Goal: Transaction & Acquisition: Purchase product/service

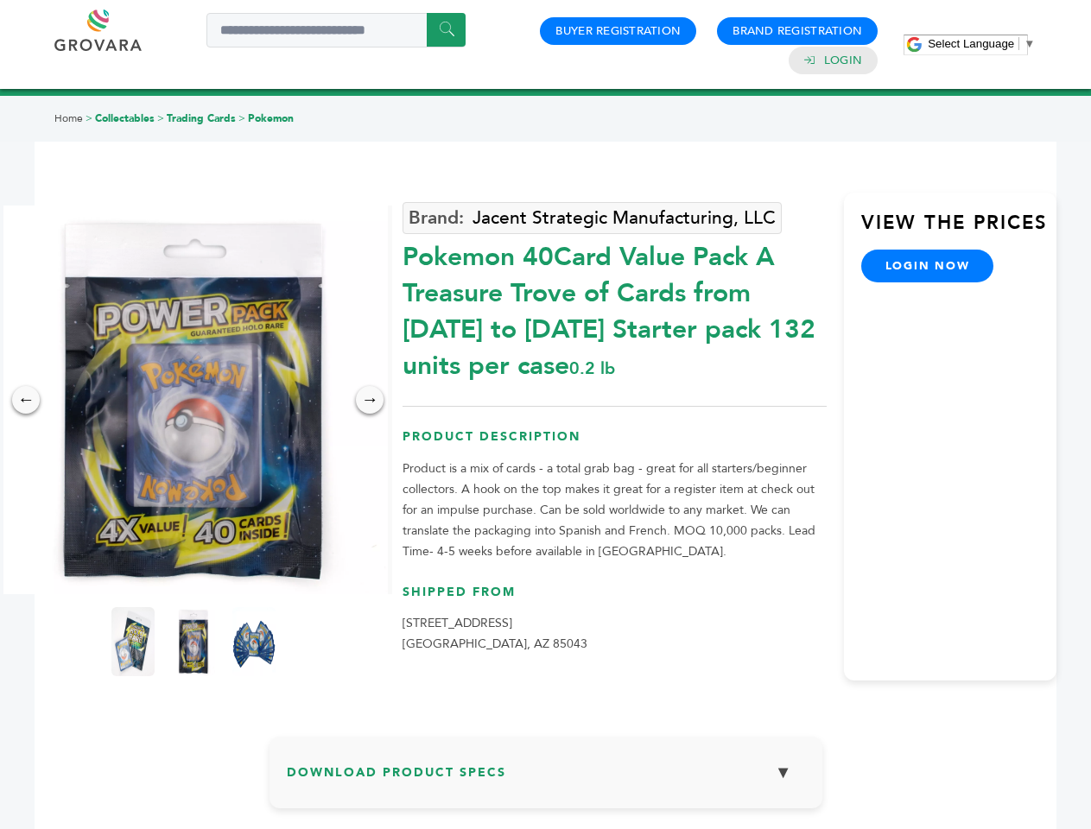
click at [981, 43] on span "Select Language" at bounding box center [971, 43] width 86 height 13
click at [194, 400] on img at bounding box center [193, 400] width 389 height 389
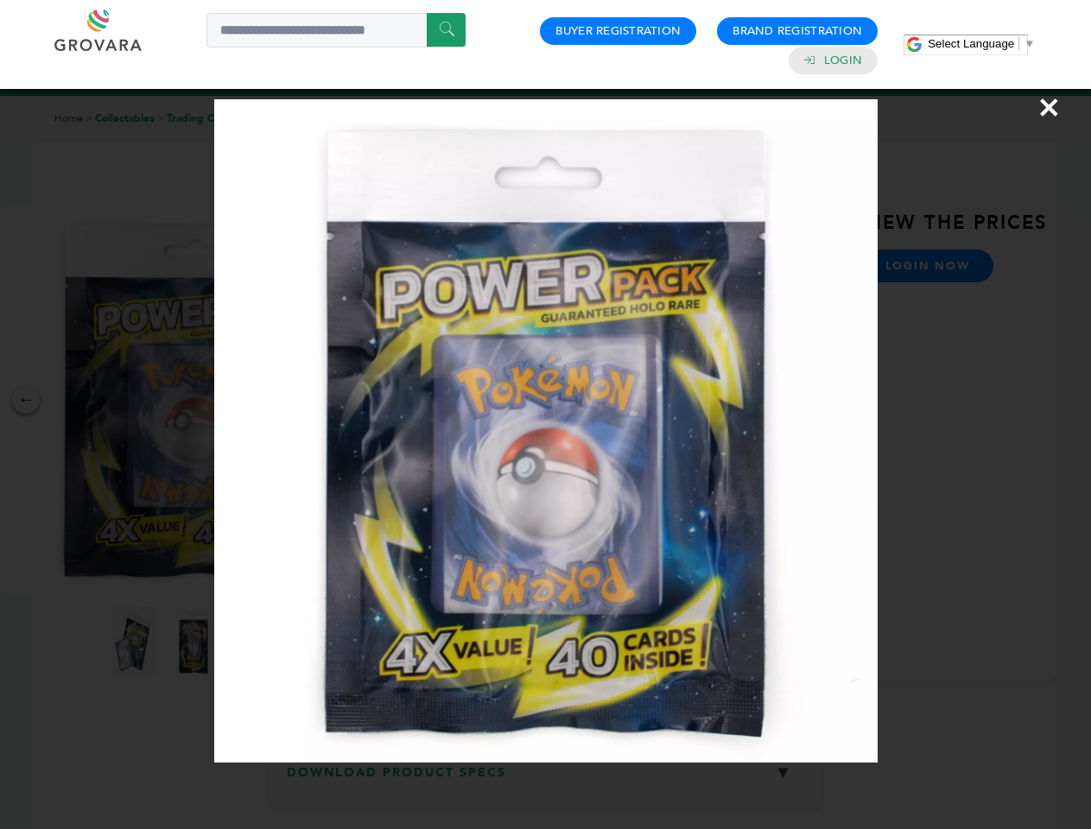
click at [26, 400] on div "×" at bounding box center [545, 414] width 1091 height 829
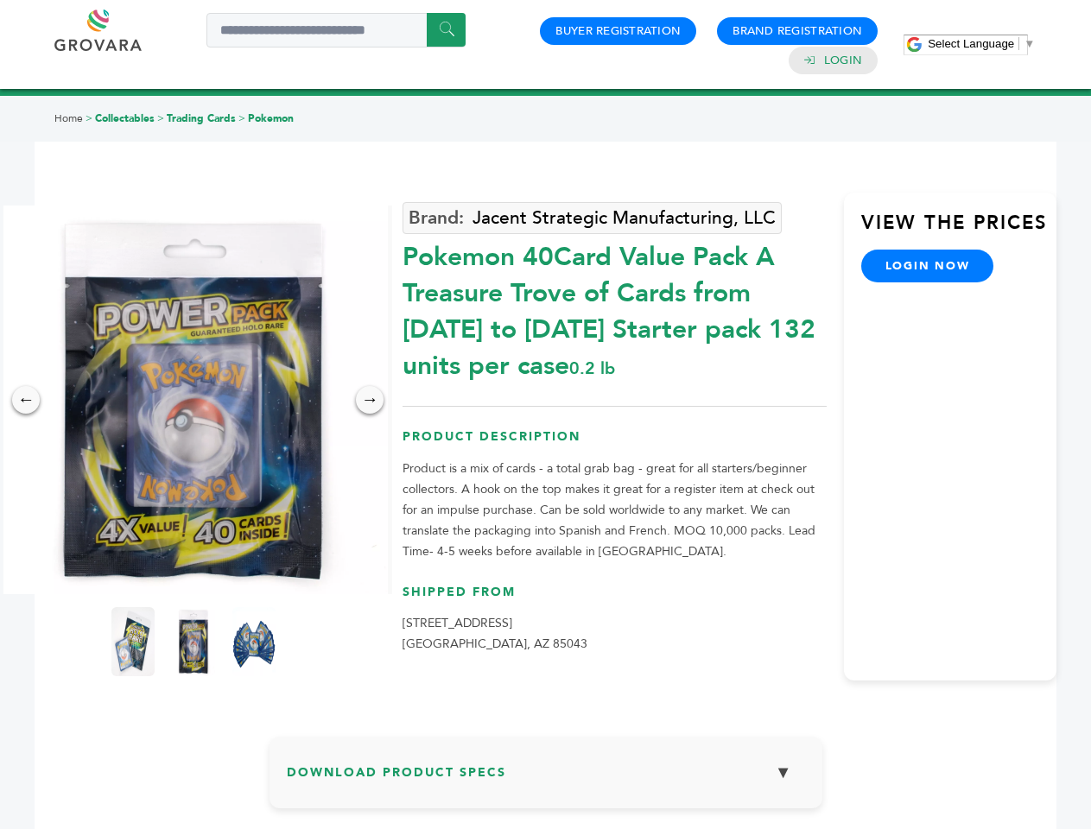
click at [370, 400] on div "→" at bounding box center [370, 400] width 28 height 28
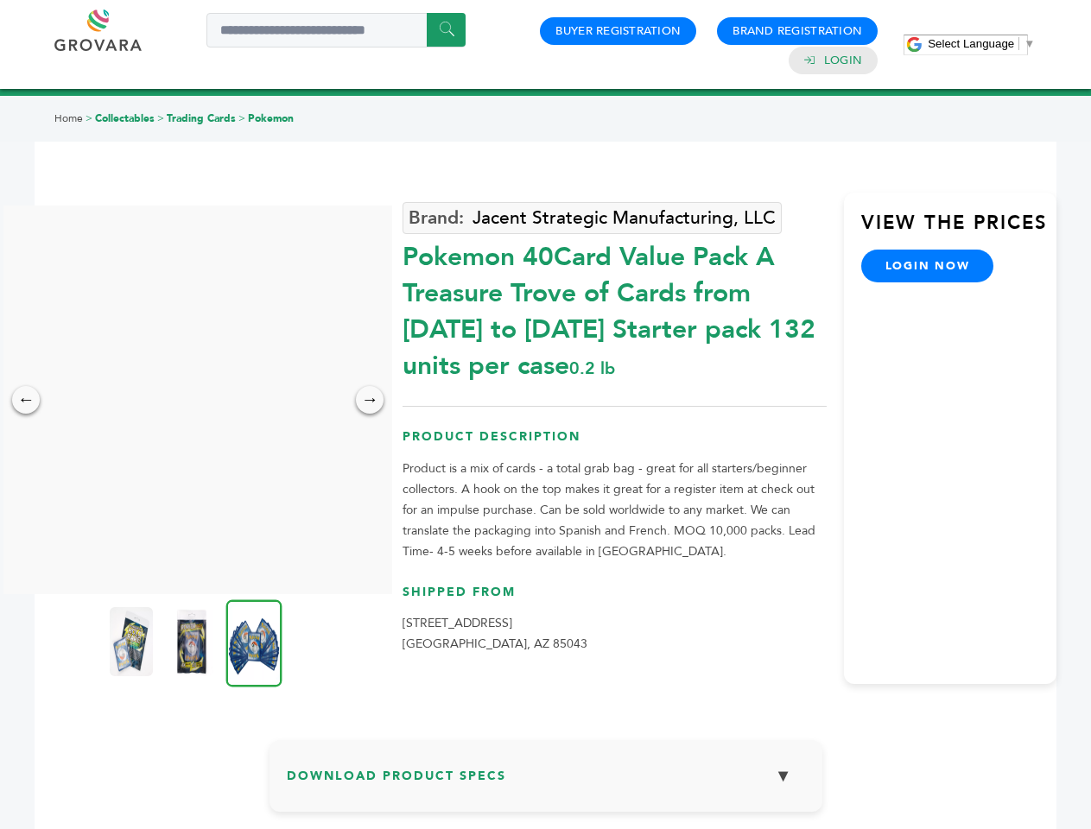
click at [133, 642] on img at bounding box center [131, 641] width 43 height 69
click at [0, 0] on div "×" at bounding box center [0, 0] width 0 height 0
click at [254, 642] on img at bounding box center [254, 643] width 56 height 87
click at [0, 0] on div "×" at bounding box center [0, 0] width 0 height 0
